Goal: Information Seeking & Learning: Learn about a topic

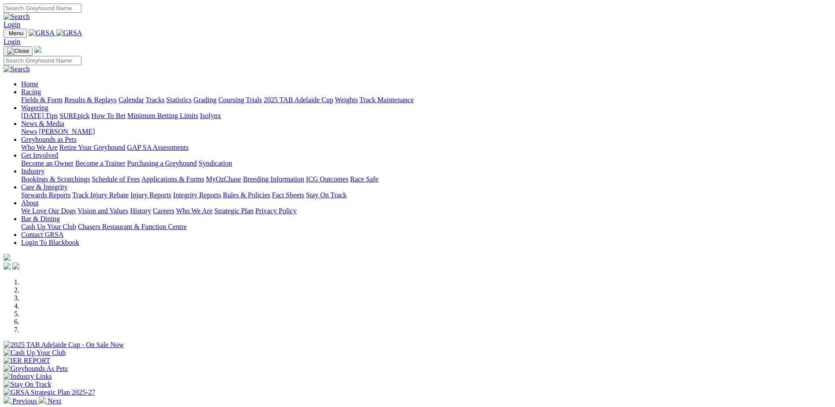
scroll to position [187, 0]
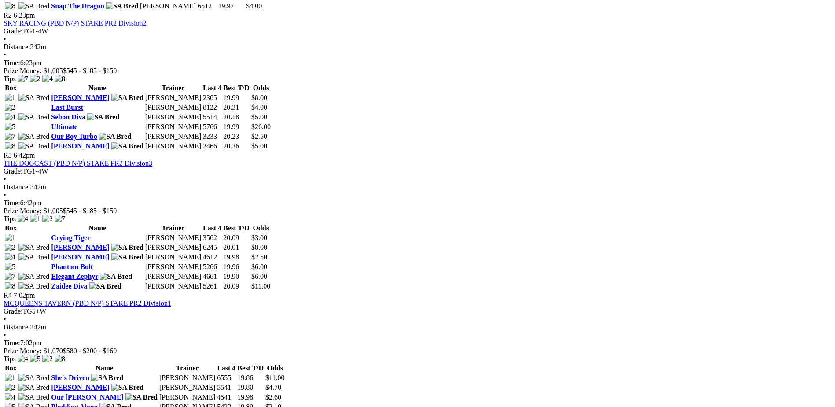
scroll to position [572, 0]
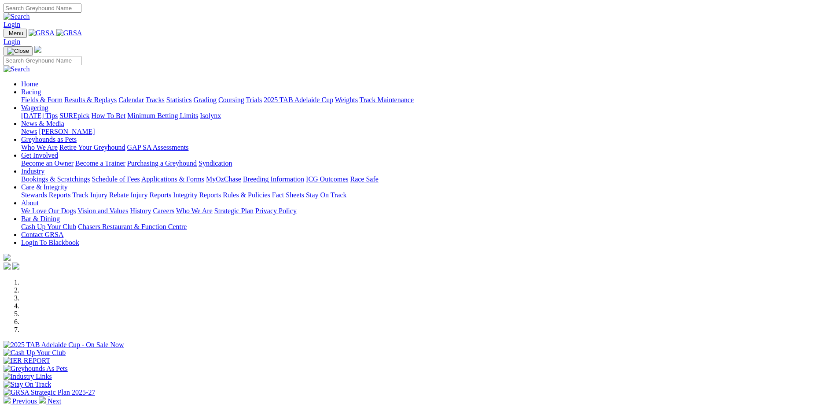
scroll to position [187, 0]
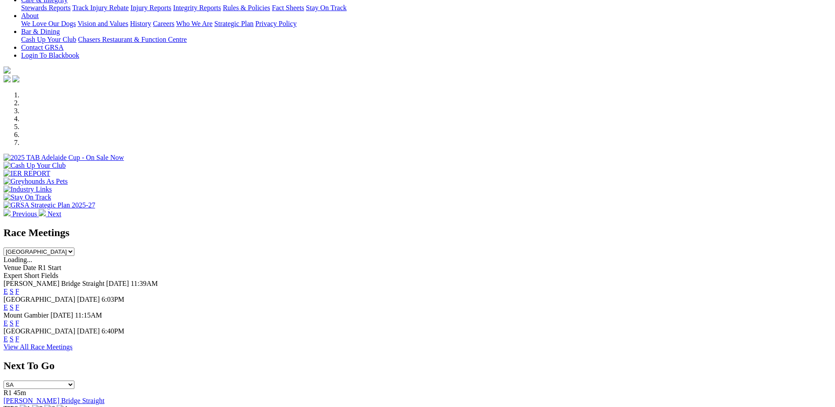
click at [19, 335] on link "F" at bounding box center [17, 338] width 4 height 7
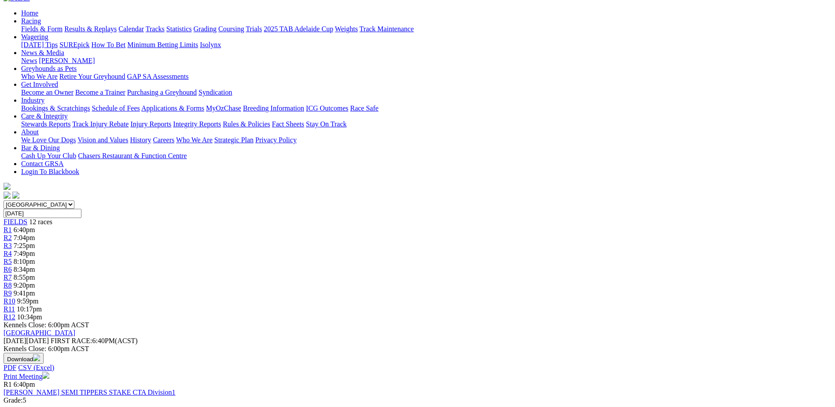
scroll to position [143, 0]
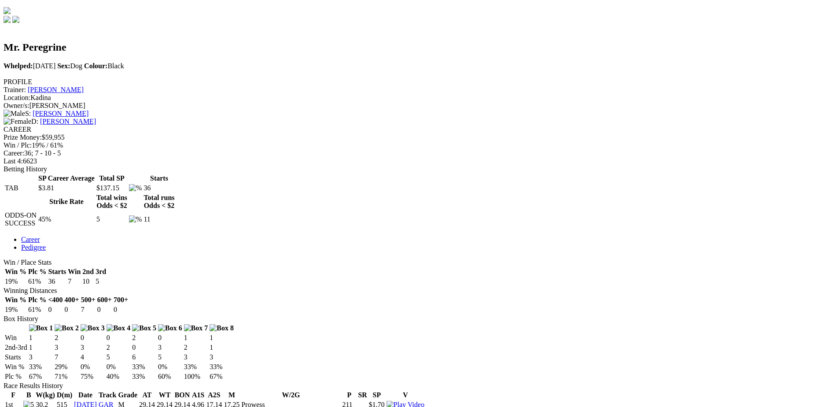
scroll to position [264, 0]
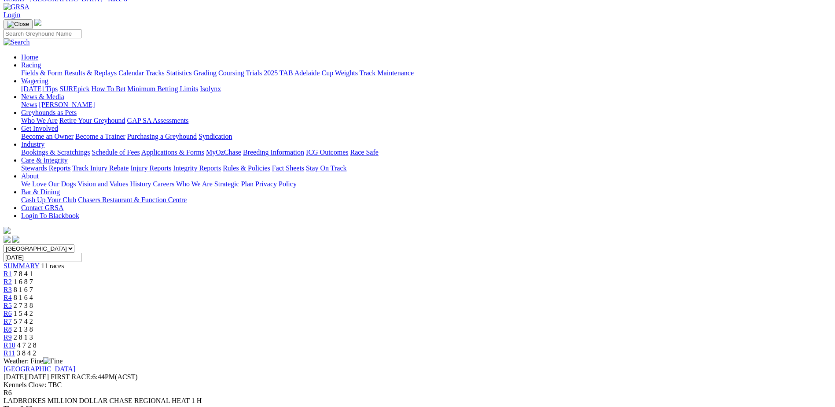
scroll to position [44, 0]
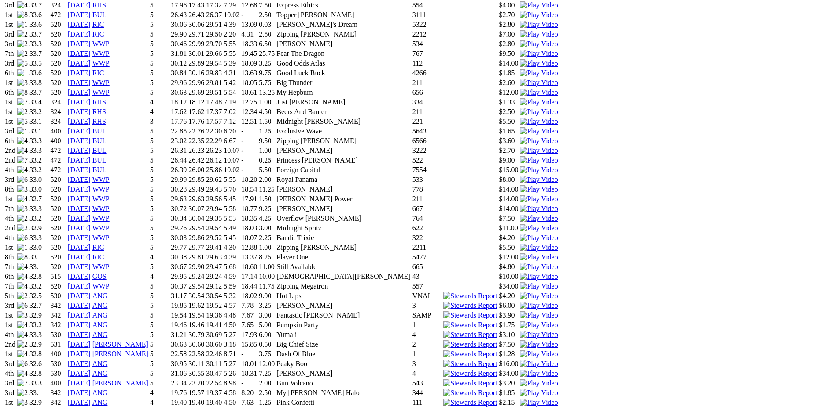
scroll to position [693, 0]
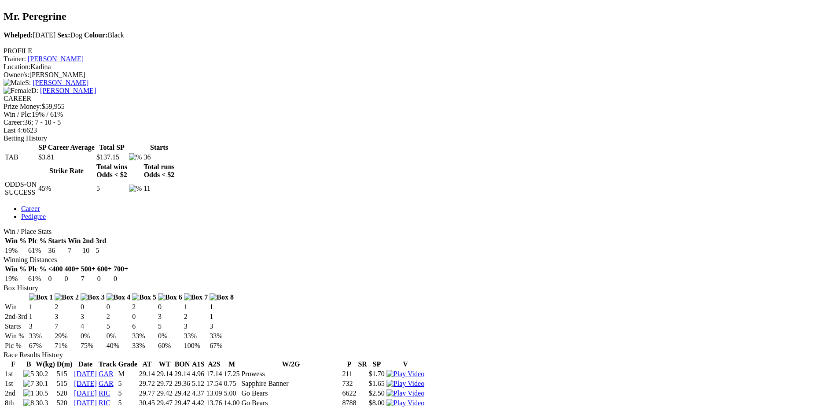
scroll to position [286, 0]
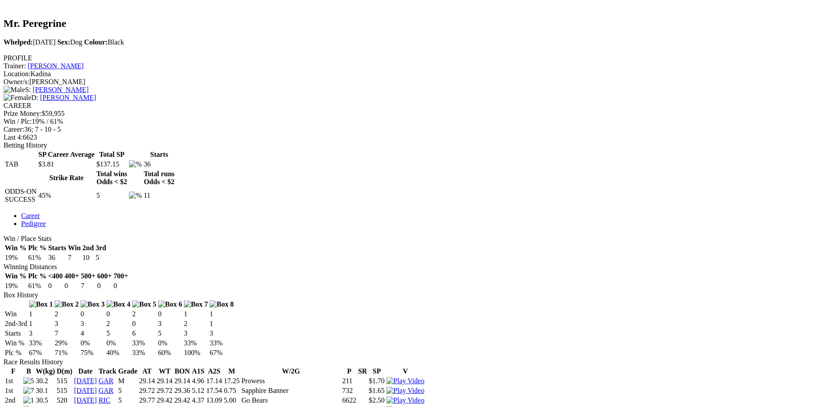
click at [97, 377] on link "10 Feb 24" at bounding box center [85, 380] width 23 height 7
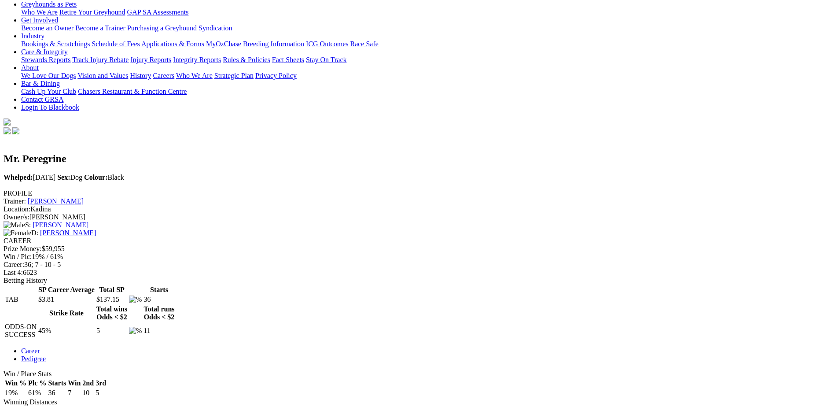
scroll to position [154, 0]
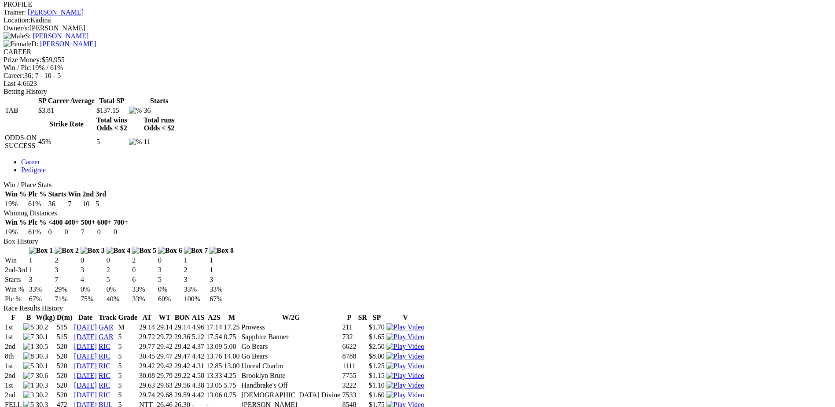
scroll to position [341, 0]
click at [97, 399] on link "28 May 24" at bounding box center [85, 402] width 23 height 7
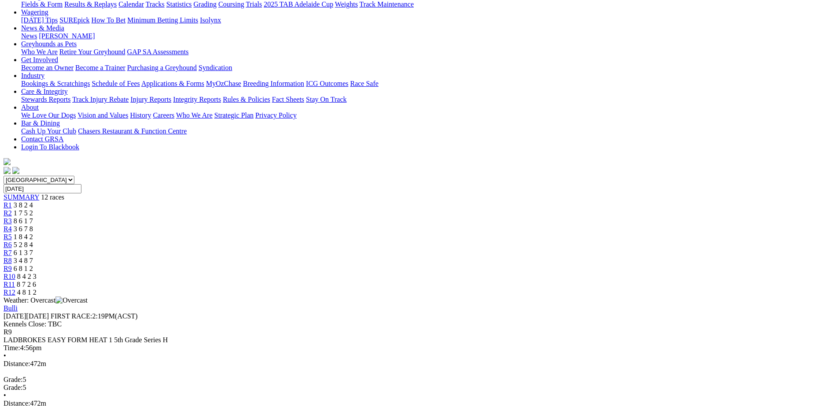
scroll to position [187, 0]
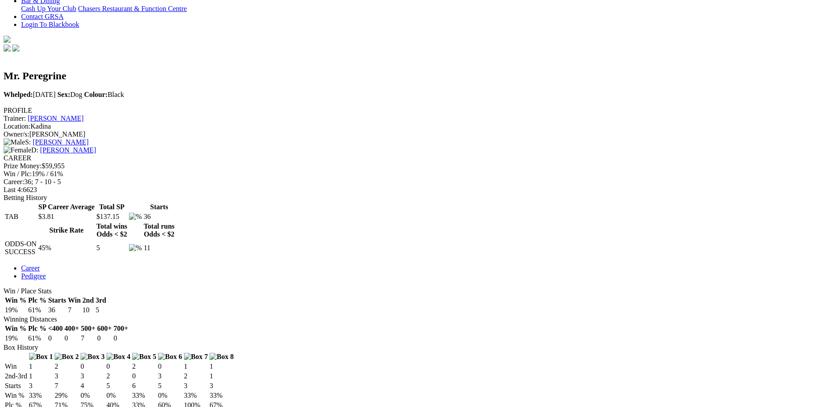
scroll to position [286, 0]
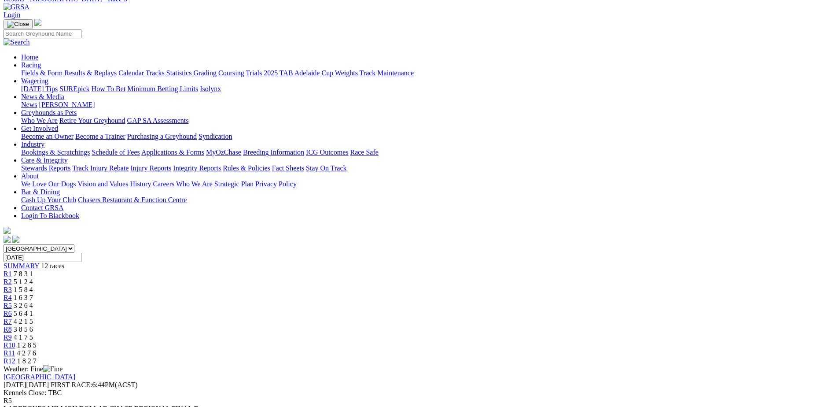
scroll to position [11, 0]
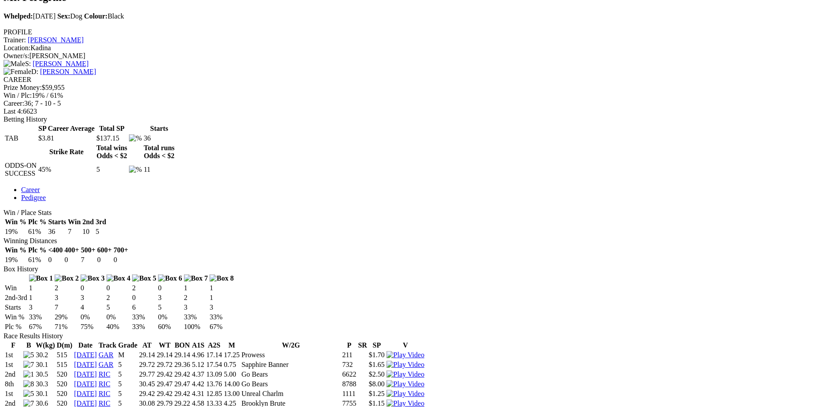
scroll to position [352, 0]
